Goal: Communication & Community: Answer question/provide support

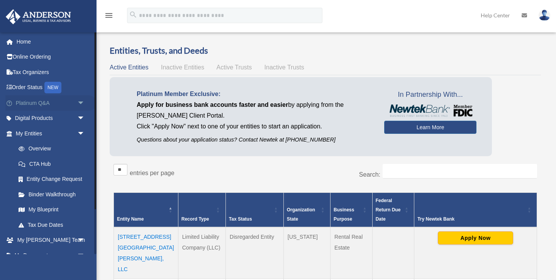
click at [44, 104] on link "Platinum Q&A arrow_drop_down" at bounding box center [50, 102] width 91 height 15
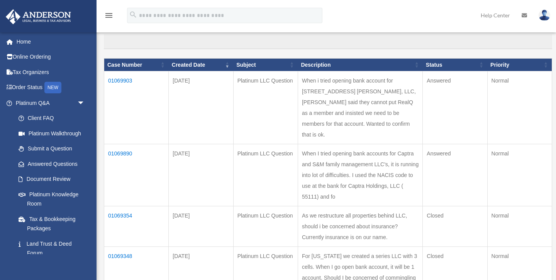
scroll to position [76, 0]
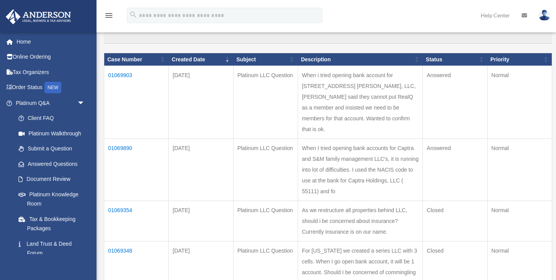
click at [126, 76] on td "01069903" at bounding box center [136, 102] width 65 height 73
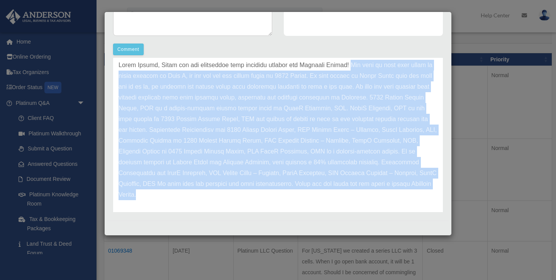
scroll to position [128, 0]
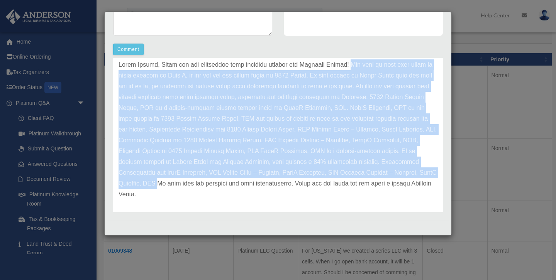
drag, startPoint x: 345, startPoint y: 88, endPoint x: 178, endPoint y: 186, distance: 193.1
click at [178, 186] on p at bounding box center [278, 129] width 319 height 141
copy p "You need to make sure there is clear mention of Real Q, as you are not the dire…"
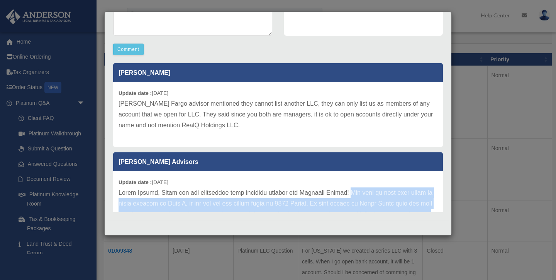
scroll to position [0, 0]
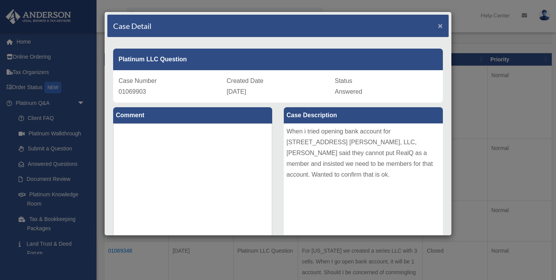
click at [442, 25] on span "×" at bounding box center [440, 25] width 5 height 9
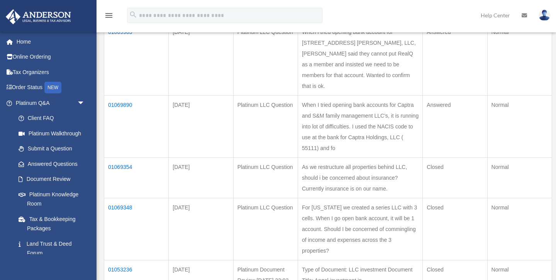
scroll to position [122, 0]
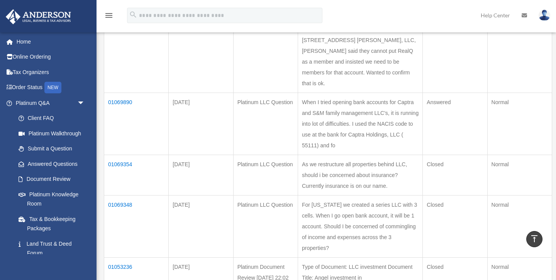
click at [123, 112] on td "01069890" at bounding box center [136, 124] width 65 height 62
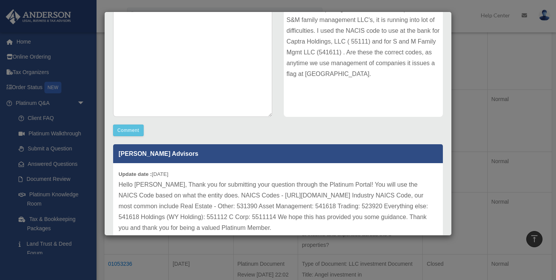
scroll to position [99, 0]
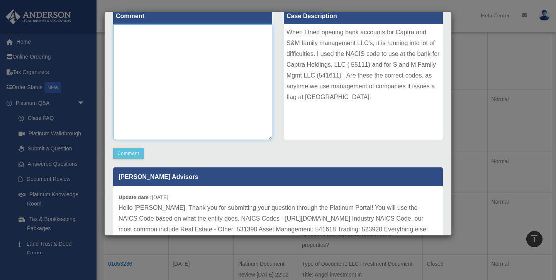
click at [235, 125] on textarea at bounding box center [192, 82] width 159 height 116
type textarea "*"
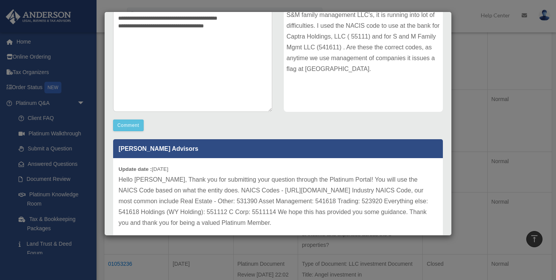
scroll to position [127, 0]
click at [276, 213] on p "Hello Pranav, Thank you for submitting your question through the Platinum Porta…" at bounding box center [278, 202] width 319 height 54
copy p "5511114"
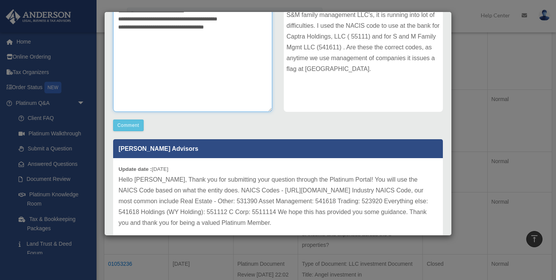
click at [232, 26] on textarea "**********" at bounding box center [192, 54] width 159 height 116
paste textarea "********"
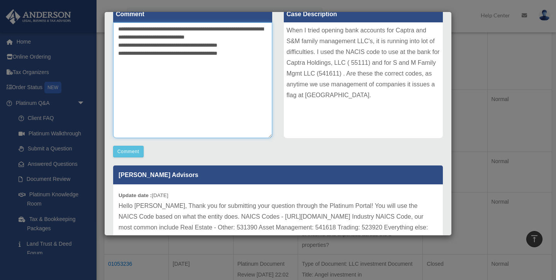
scroll to position [102, 0]
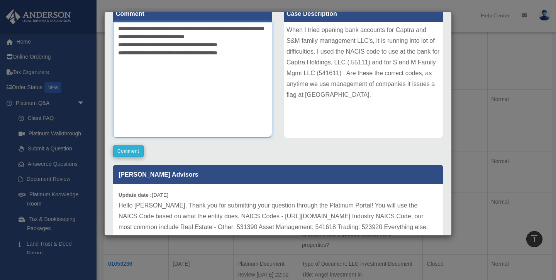
type textarea "**********"
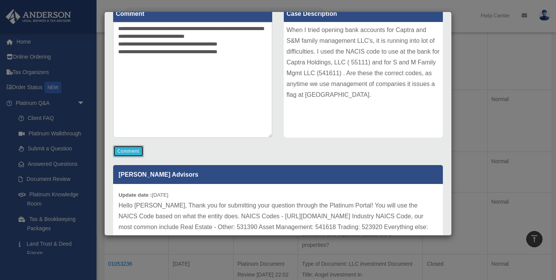
click at [134, 151] on button "Comment" at bounding box center [128, 152] width 31 height 12
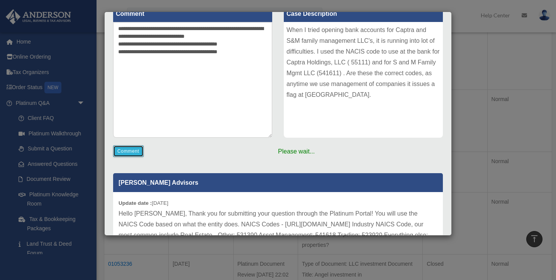
scroll to position [0, 0]
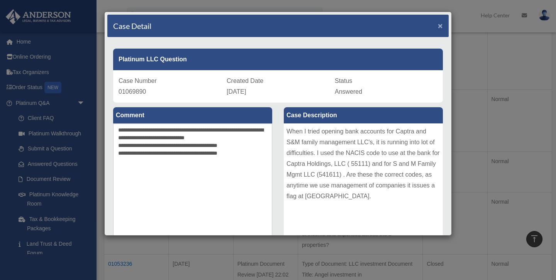
click at [439, 26] on span "×" at bounding box center [440, 25] width 5 height 9
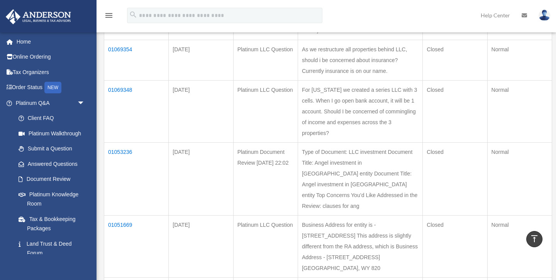
scroll to position [172, 0]
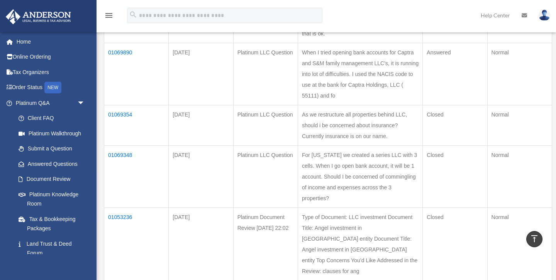
click at [127, 146] on td "01069354" at bounding box center [136, 125] width 65 height 41
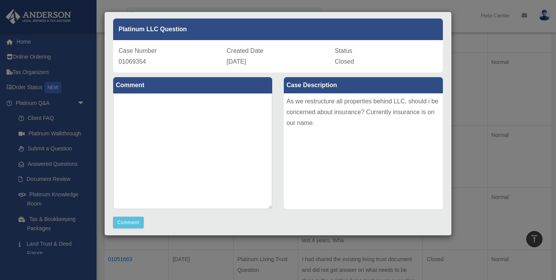
scroll to position [0, 0]
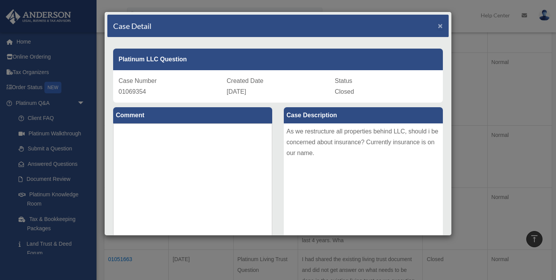
click at [440, 26] on span "×" at bounding box center [440, 25] width 5 height 9
